Goal: Task Accomplishment & Management: Use online tool/utility

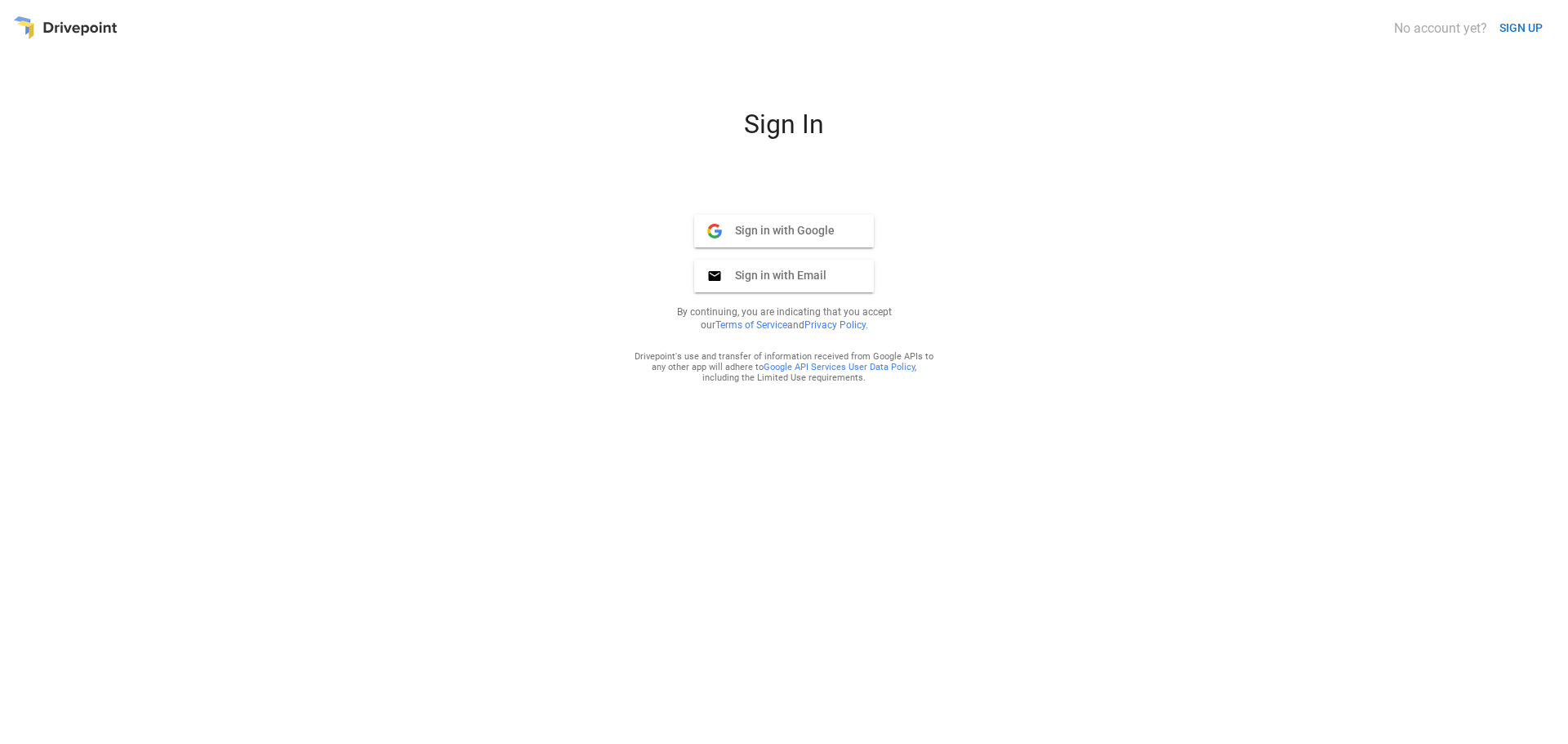
click at [58, 36] on div at bounding box center [65, 28] width 105 height 31
click at [44, 22] on div at bounding box center [65, 28] width 105 height 31
click at [786, 275] on span "Sign in with Email" at bounding box center [774, 275] width 105 height 15
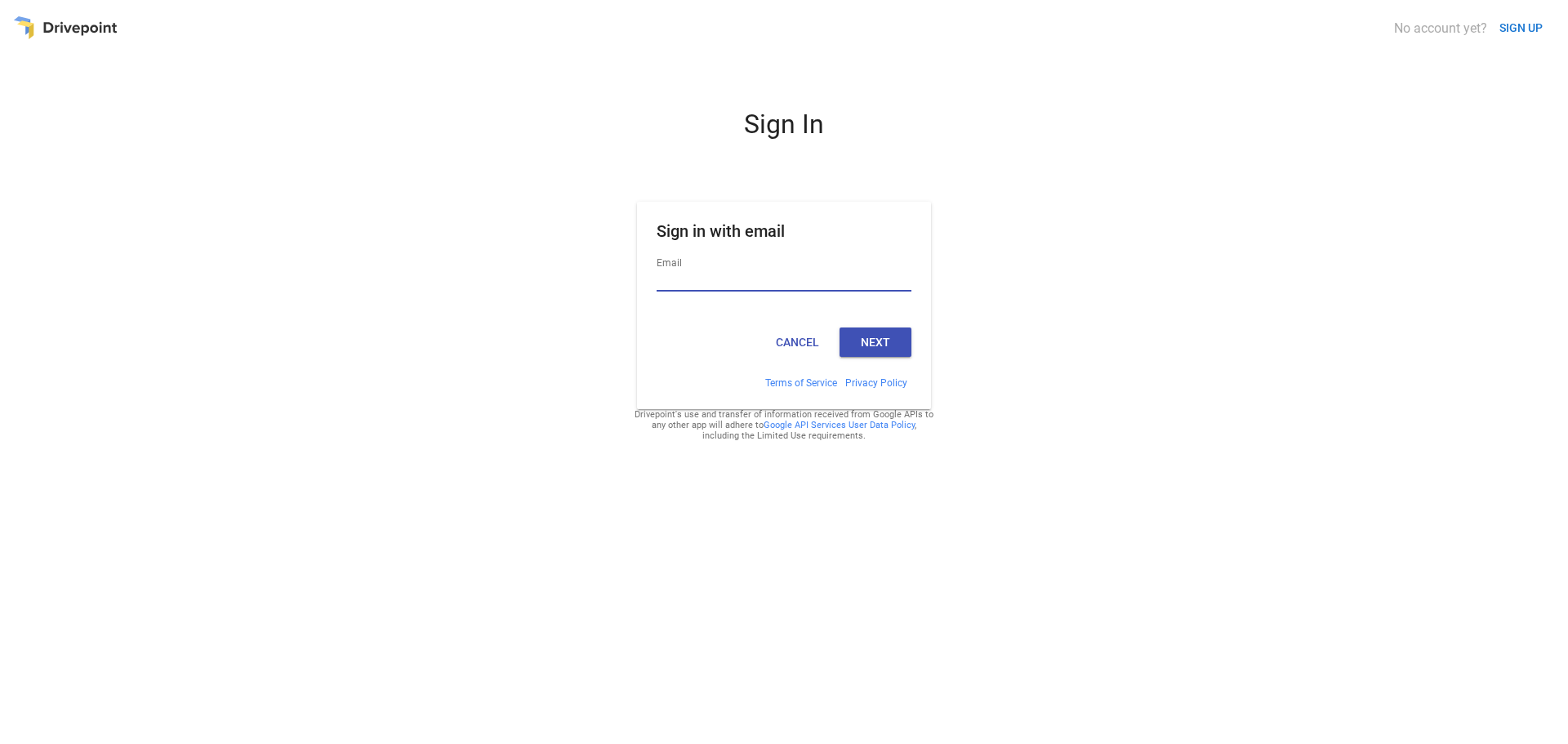
click at [793, 273] on input "Email" at bounding box center [784, 281] width 254 height 22
type input "**********"
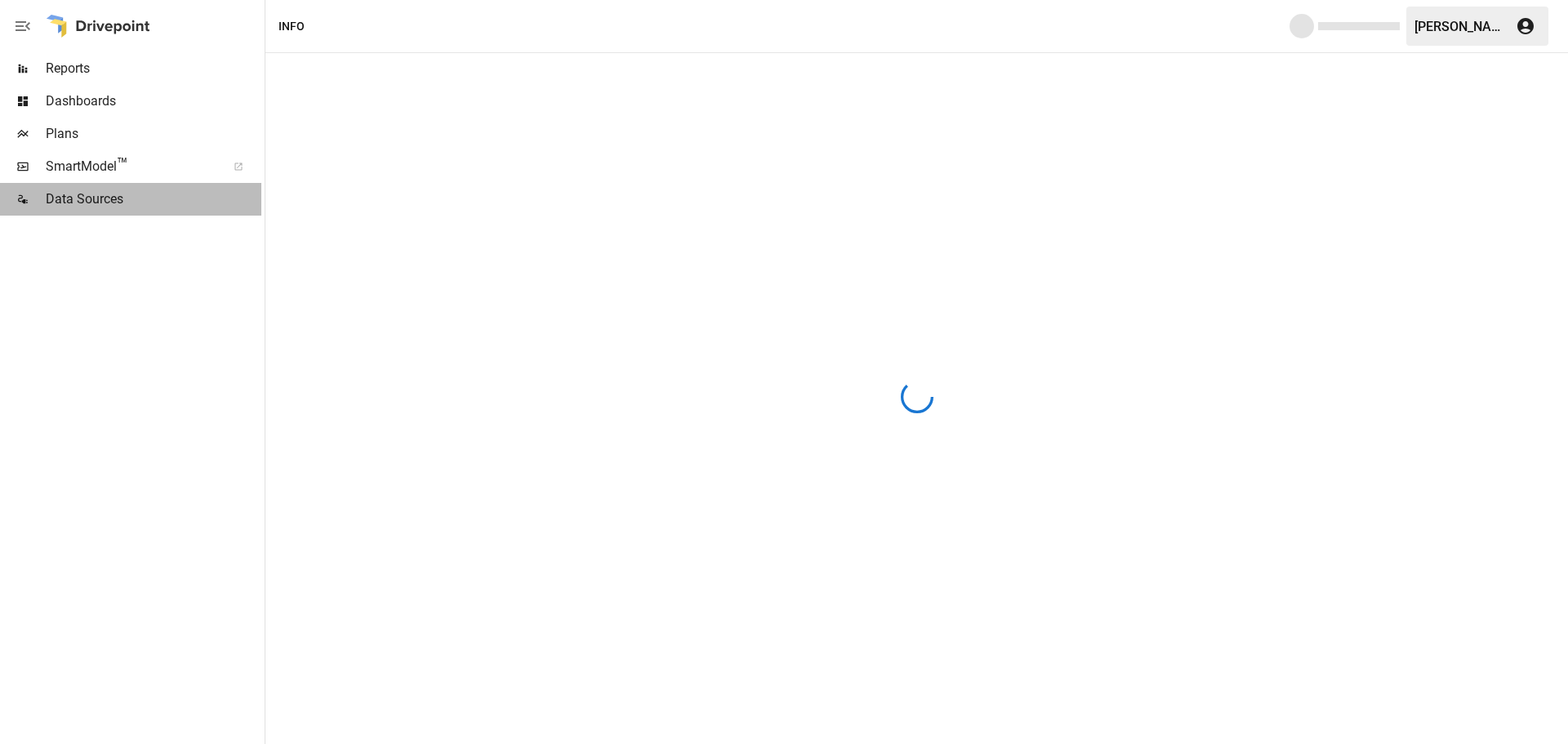
click at [141, 192] on span "Data Sources" at bounding box center [153, 199] width 216 height 20
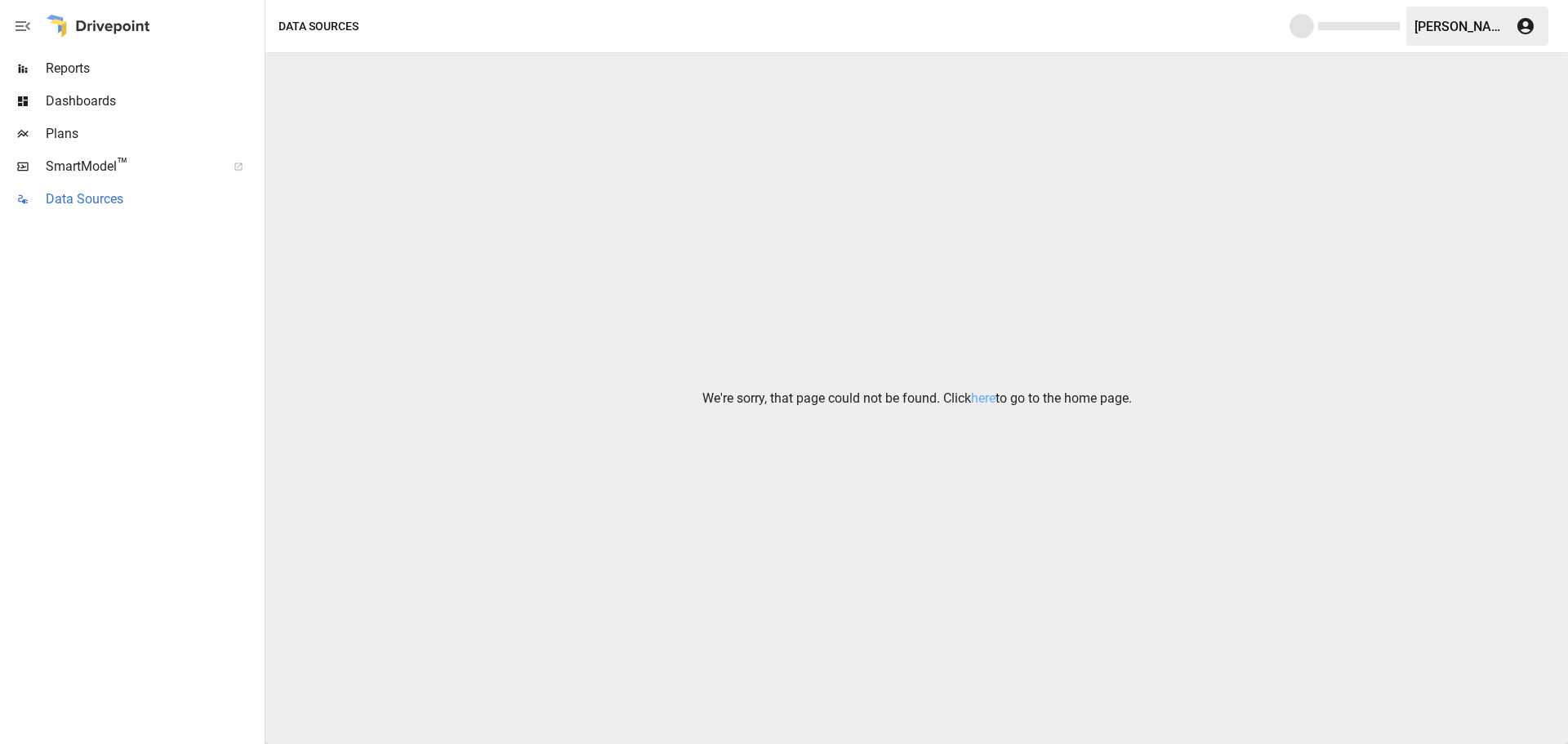
click at [140, 190] on span "Data Sources" at bounding box center [153, 199] width 216 height 20
click at [986, 399] on link "here" at bounding box center [983, 399] width 25 height 16
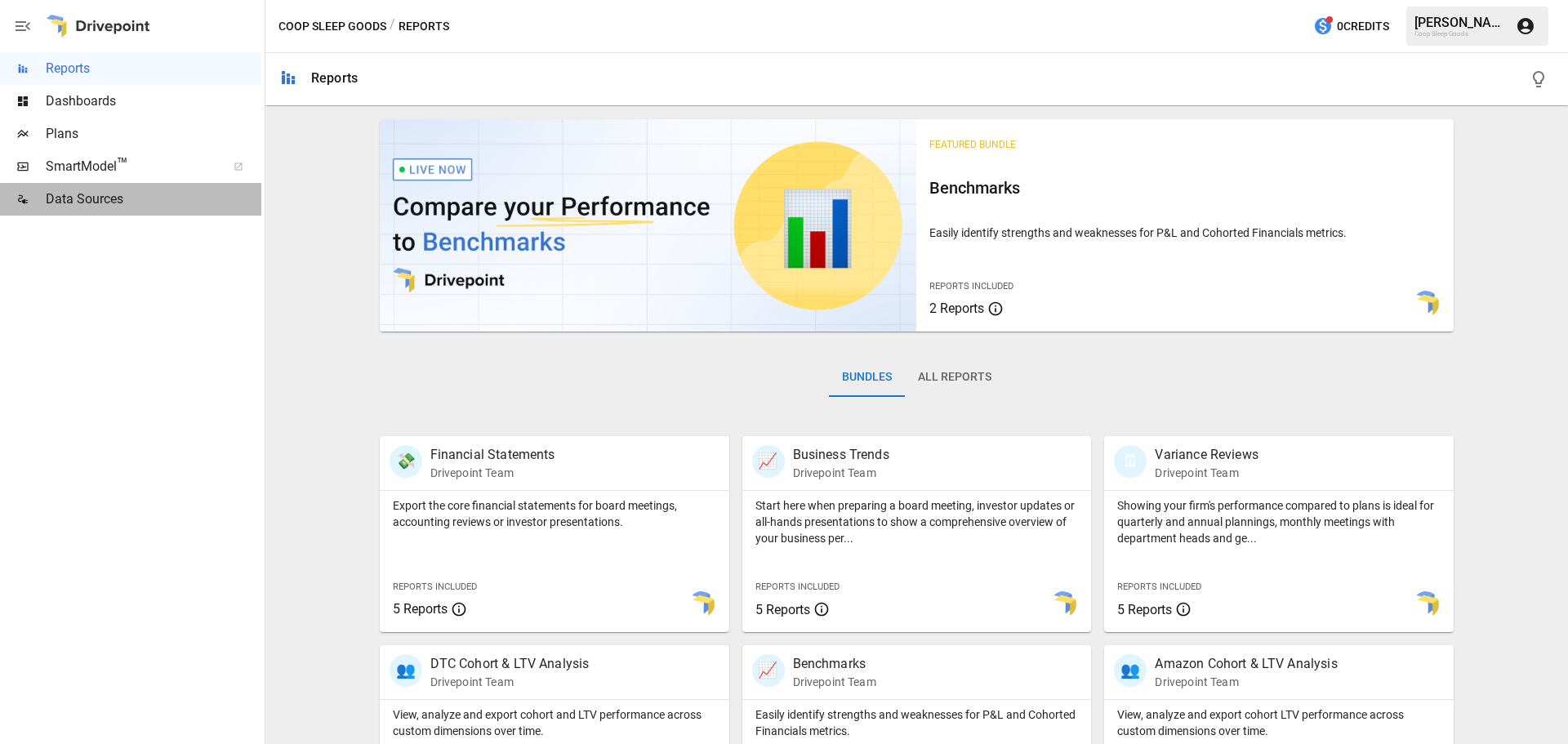
click at [134, 192] on span "Data Sources" at bounding box center [153, 199] width 216 height 20
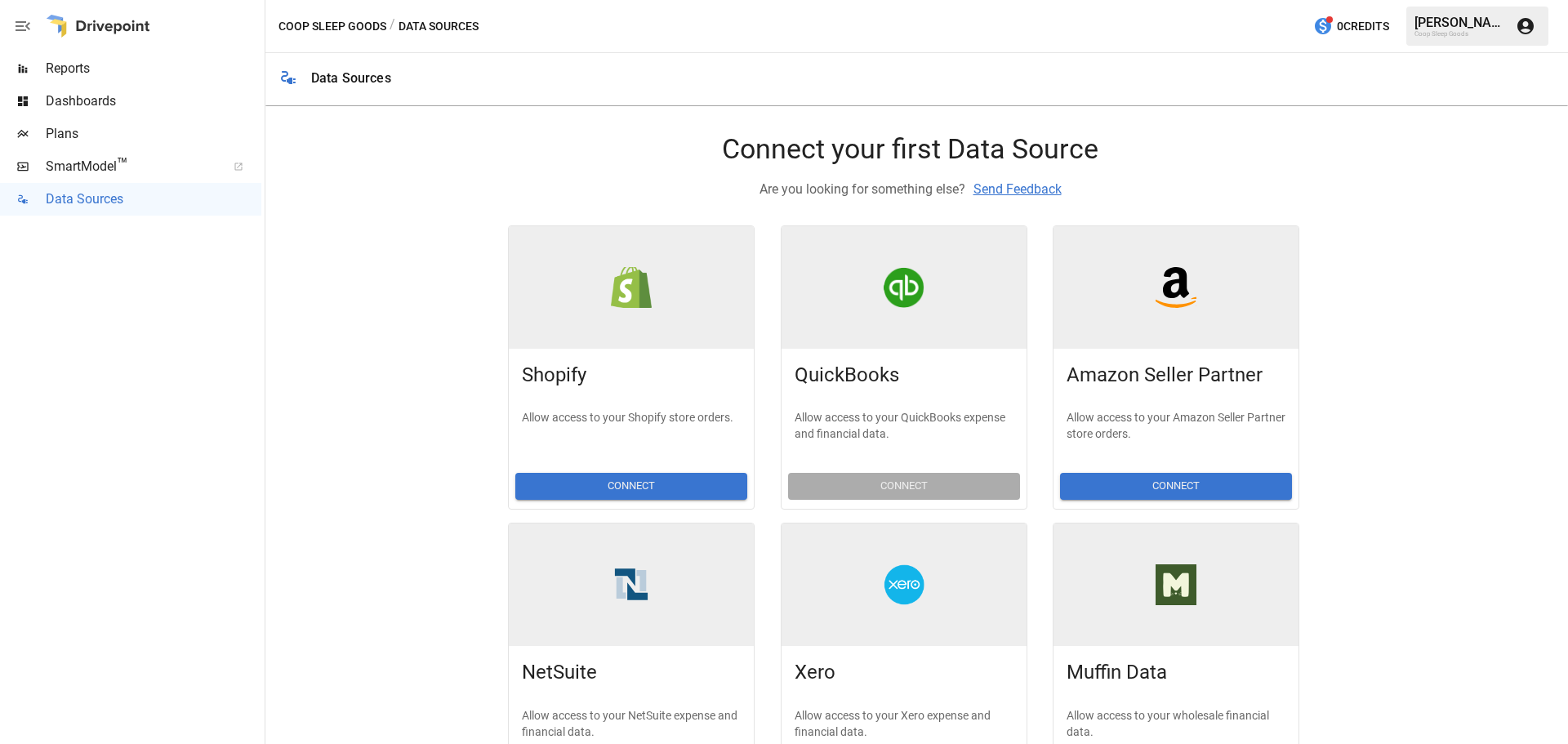
click at [1152, 484] on button "Connect" at bounding box center [1176, 485] width 232 height 27
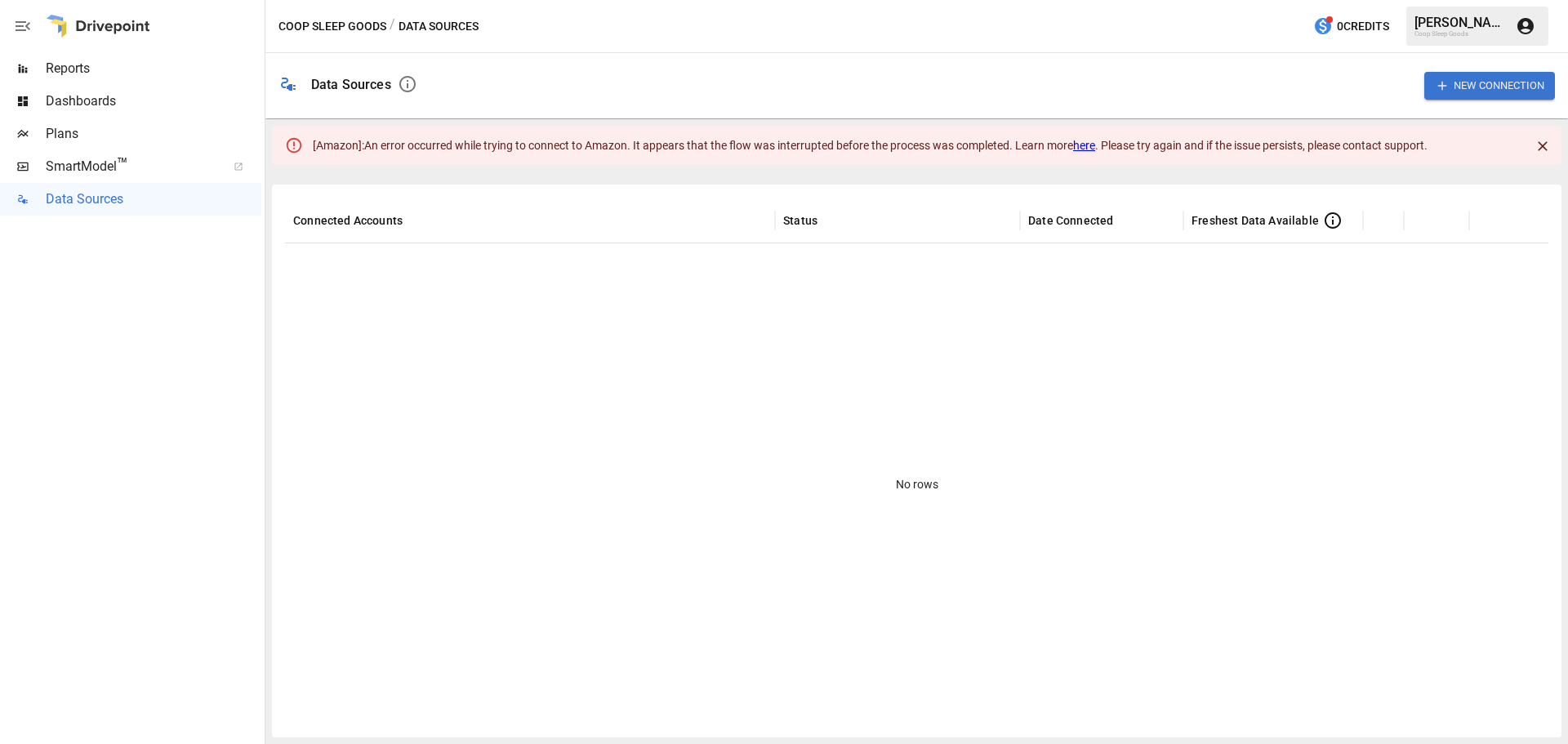
click at [1259, 376] on div "No rows" at bounding box center [916, 484] width 1263 height 482
click at [1094, 145] on link "here" at bounding box center [1084, 145] width 22 height 13
click at [108, 204] on span "Data Sources" at bounding box center [153, 199] width 216 height 20
click at [140, 197] on span "Data Sources" at bounding box center [153, 199] width 216 height 20
click at [147, 197] on span "Data Sources" at bounding box center [153, 199] width 216 height 20
